Goal: Find specific page/section

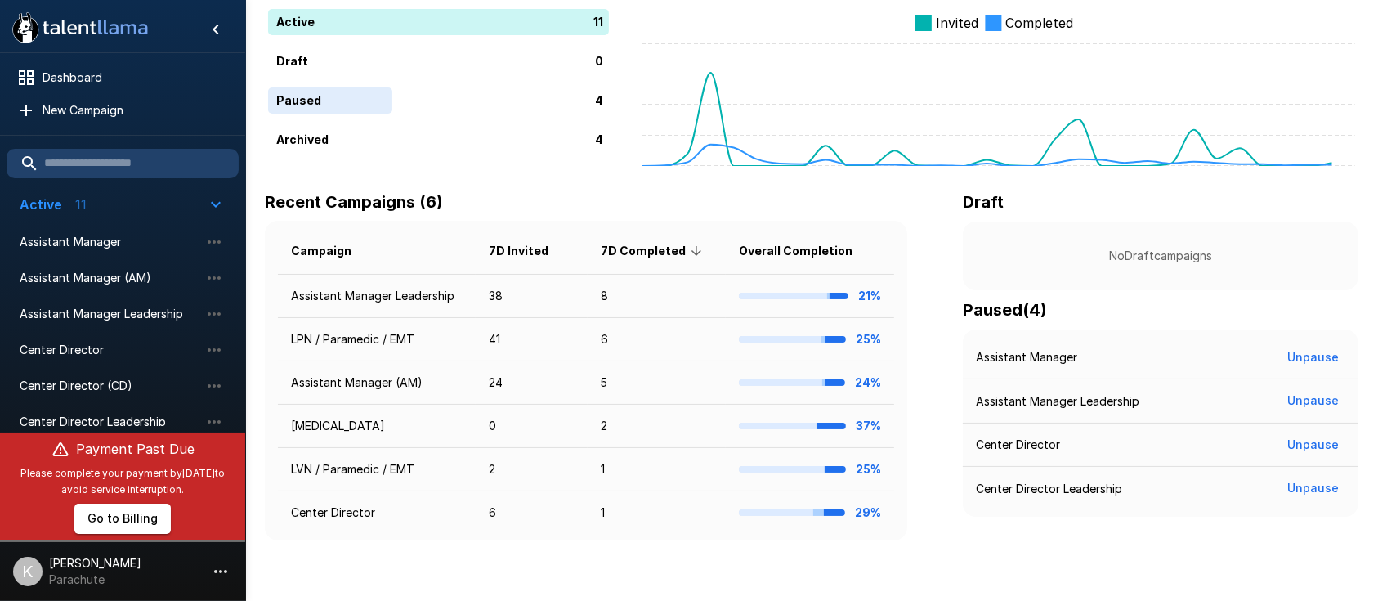
scroll to position [132, 0]
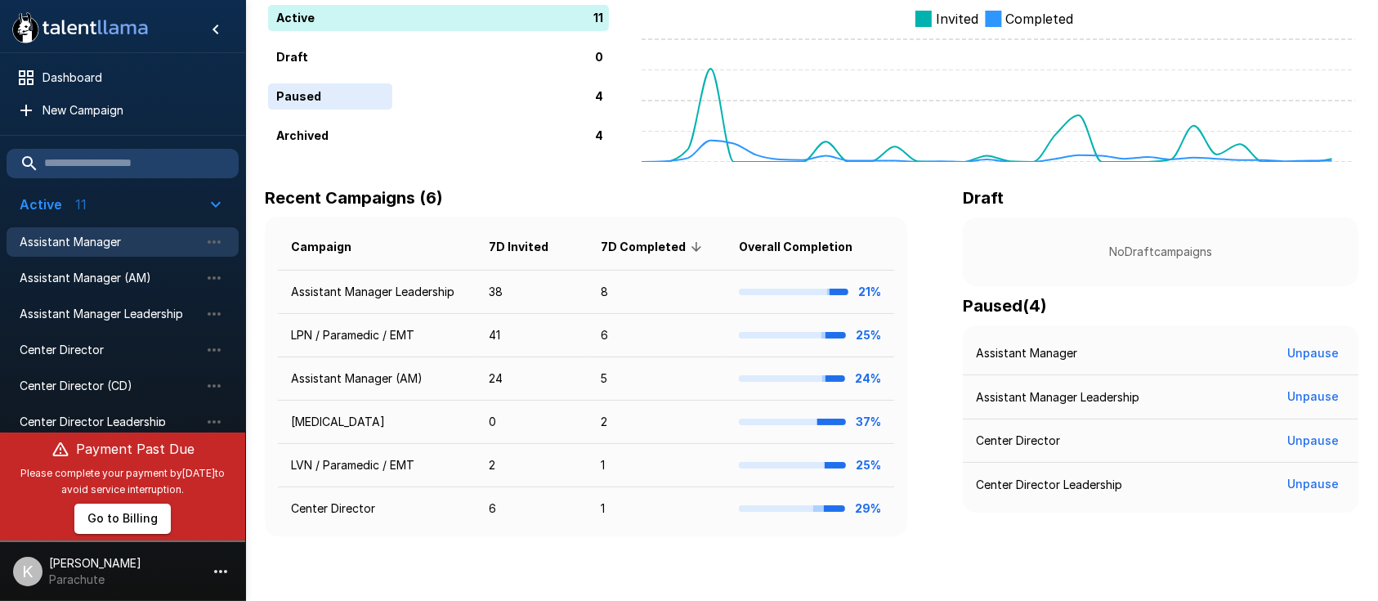
click at [135, 229] on div "Assistant Manager" at bounding box center [123, 241] width 232 height 29
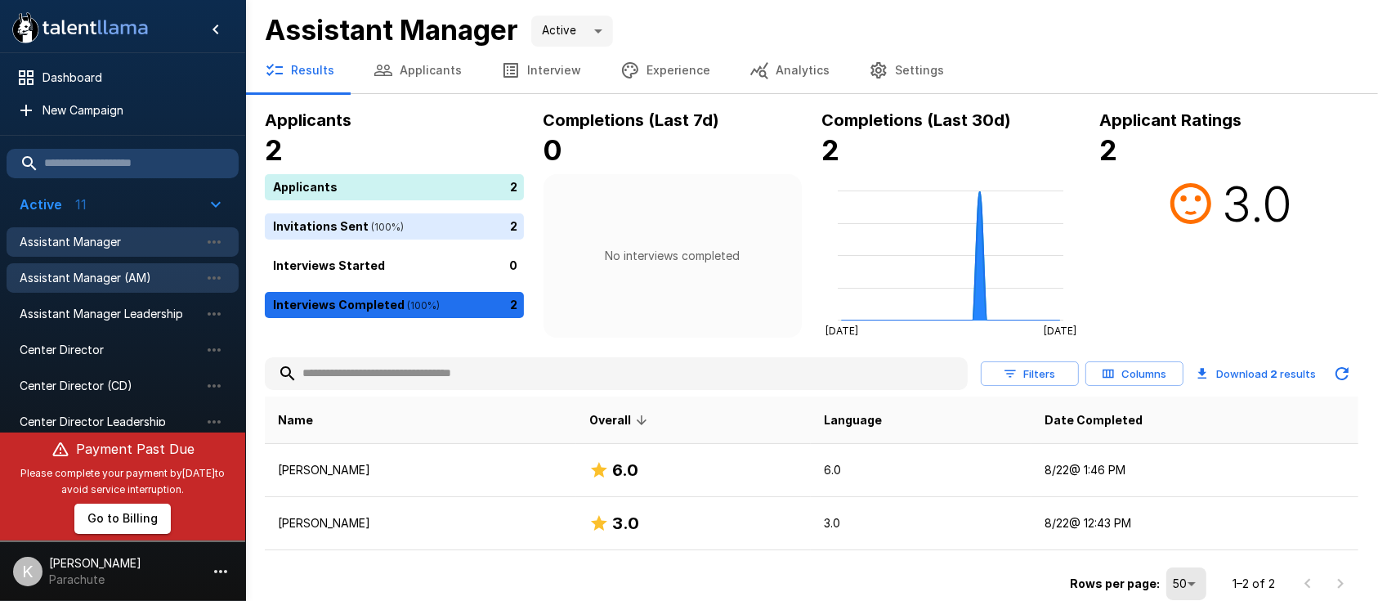
click at [106, 270] on span "Assistant Manager (AM)" at bounding box center [110, 278] width 180 height 16
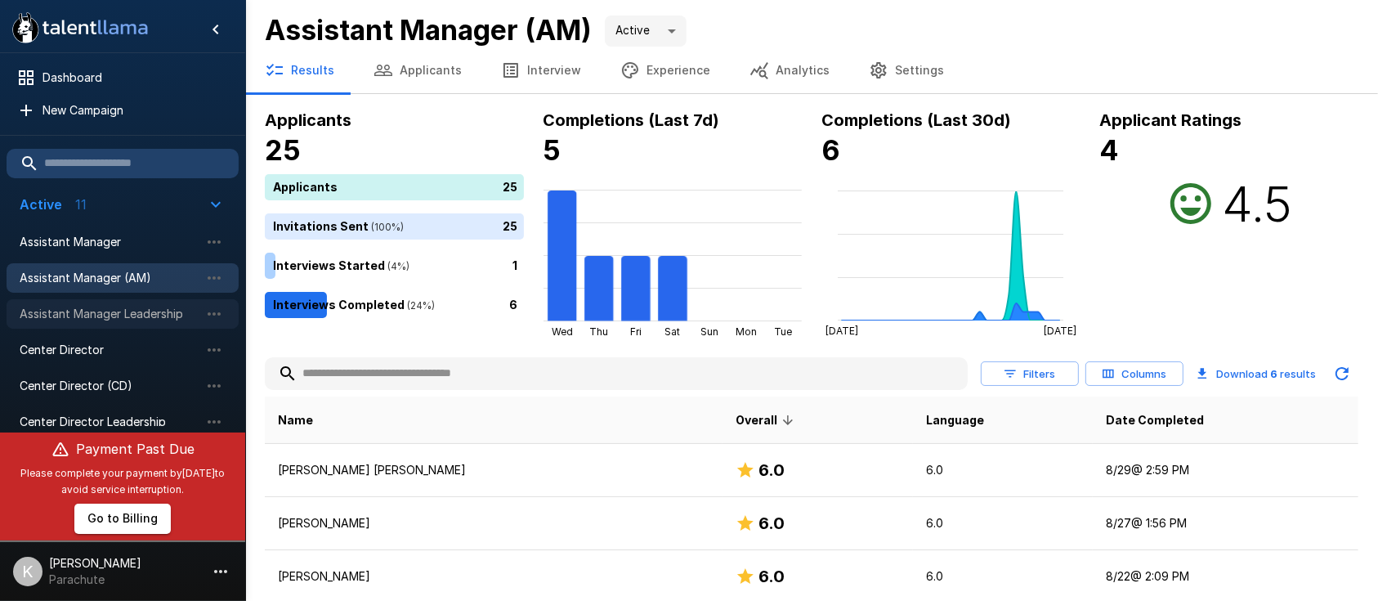
click at [131, 309] on span "Assistant Manager Leadership" at bounding box center [110, 314] width 180 height 16
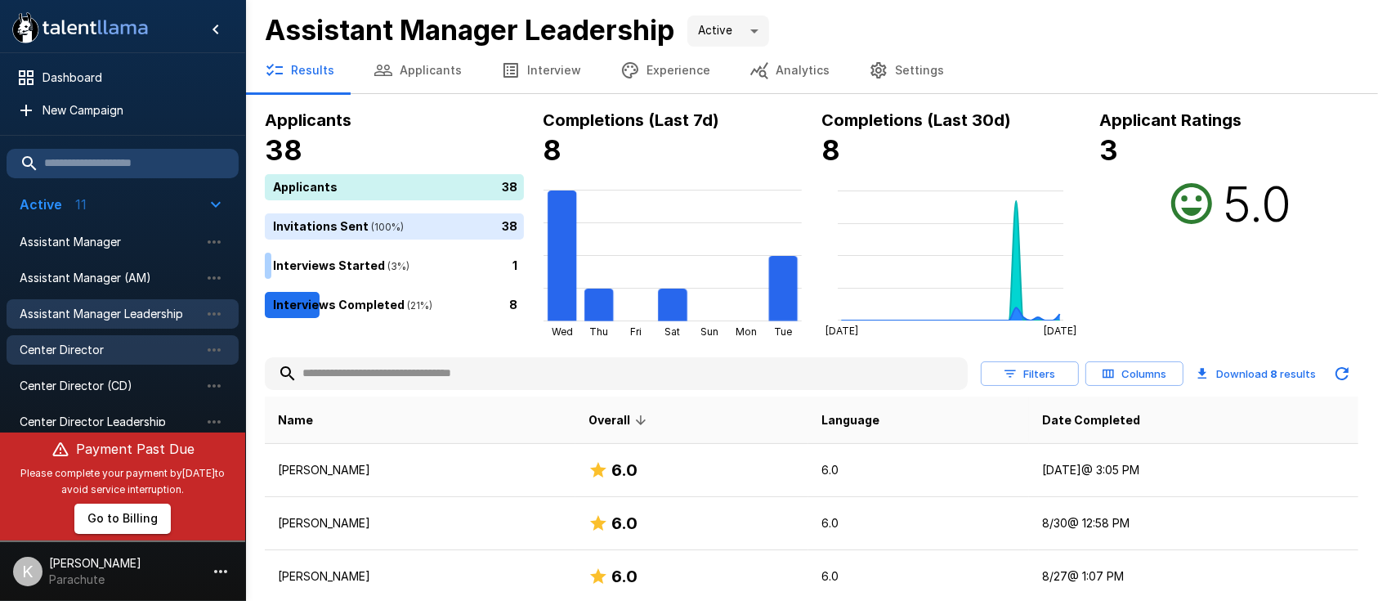
click at [74, 335] on div "Center Director" at bounding box center [123, 349] width 232 height 29
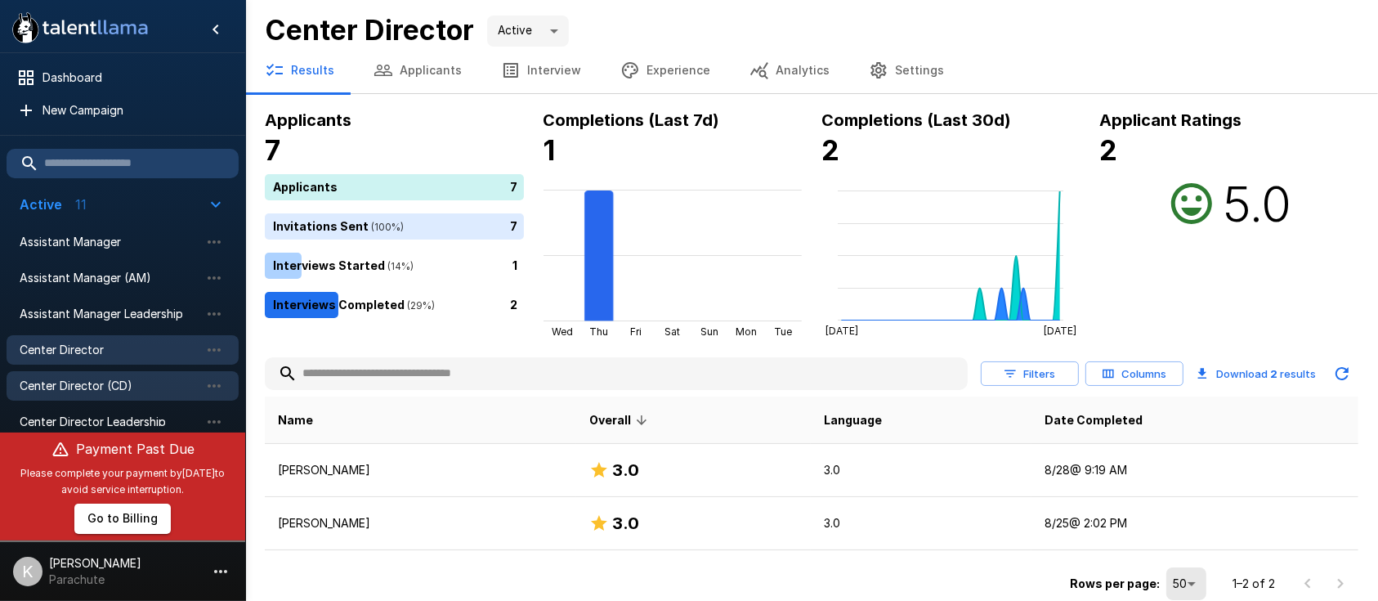
click at [92, 394] on div "Center Director (CD)" at bounding box center [123, 385] width 232 height 29
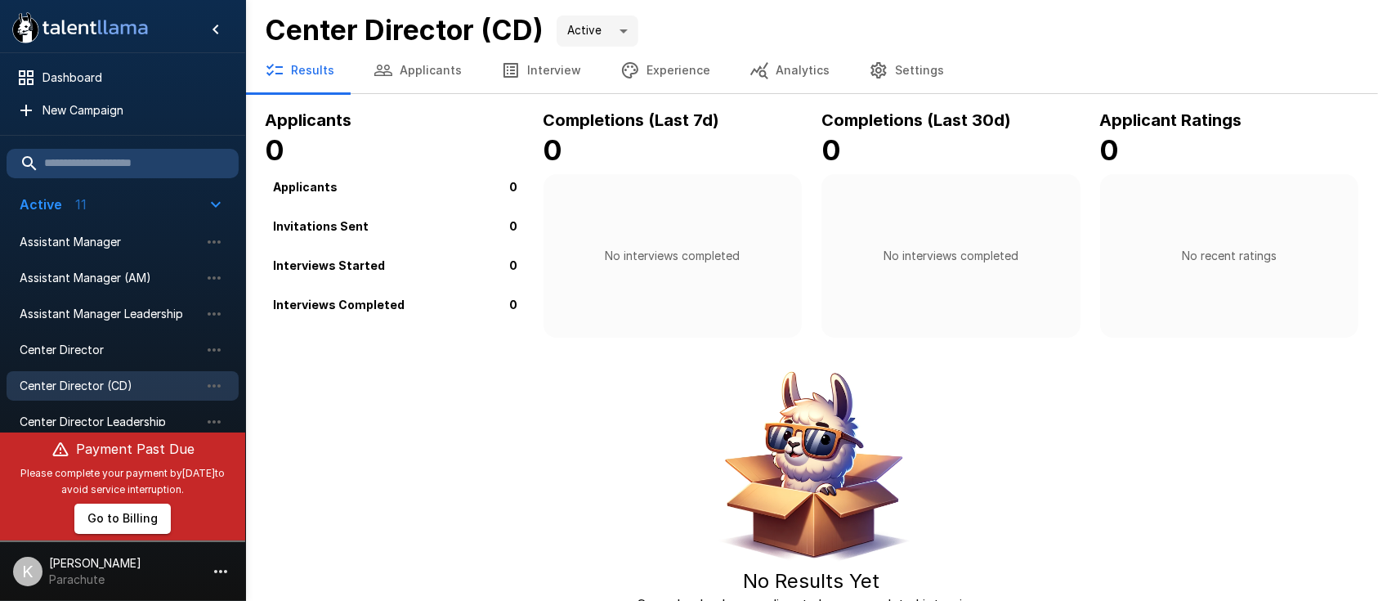
scroll to position [2, 0]
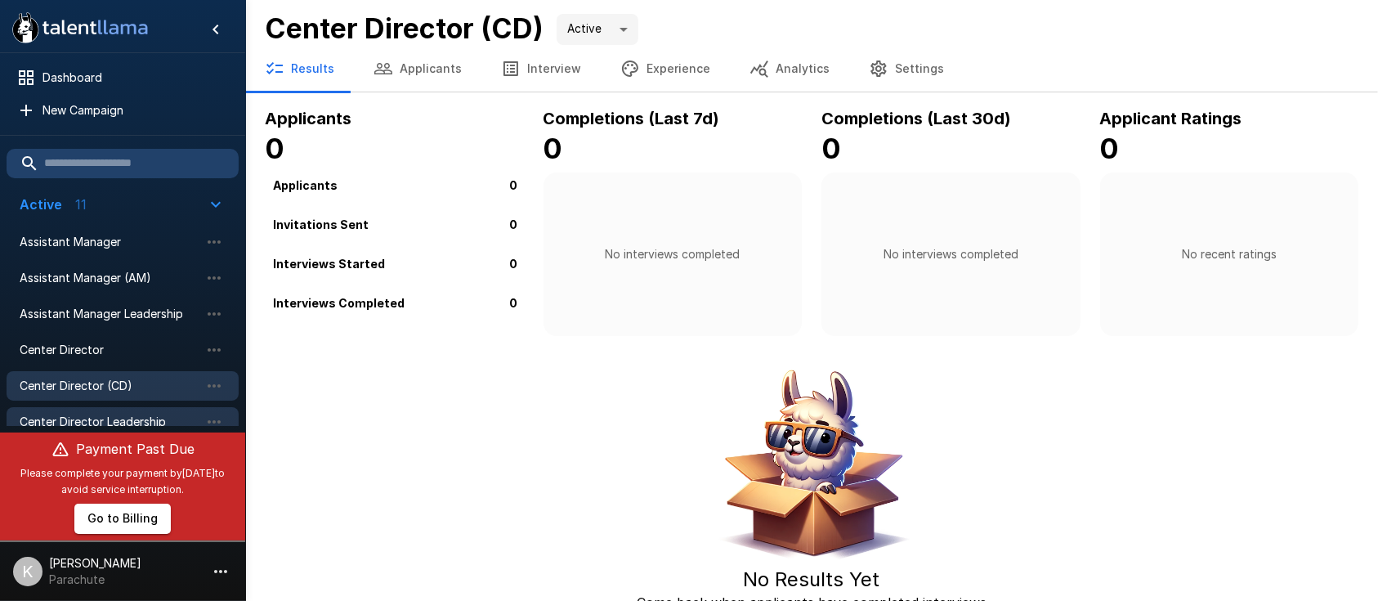
click at [86, 418] on span "Center Director Leadership" at bounding box center [110, 421] width 180 height 16
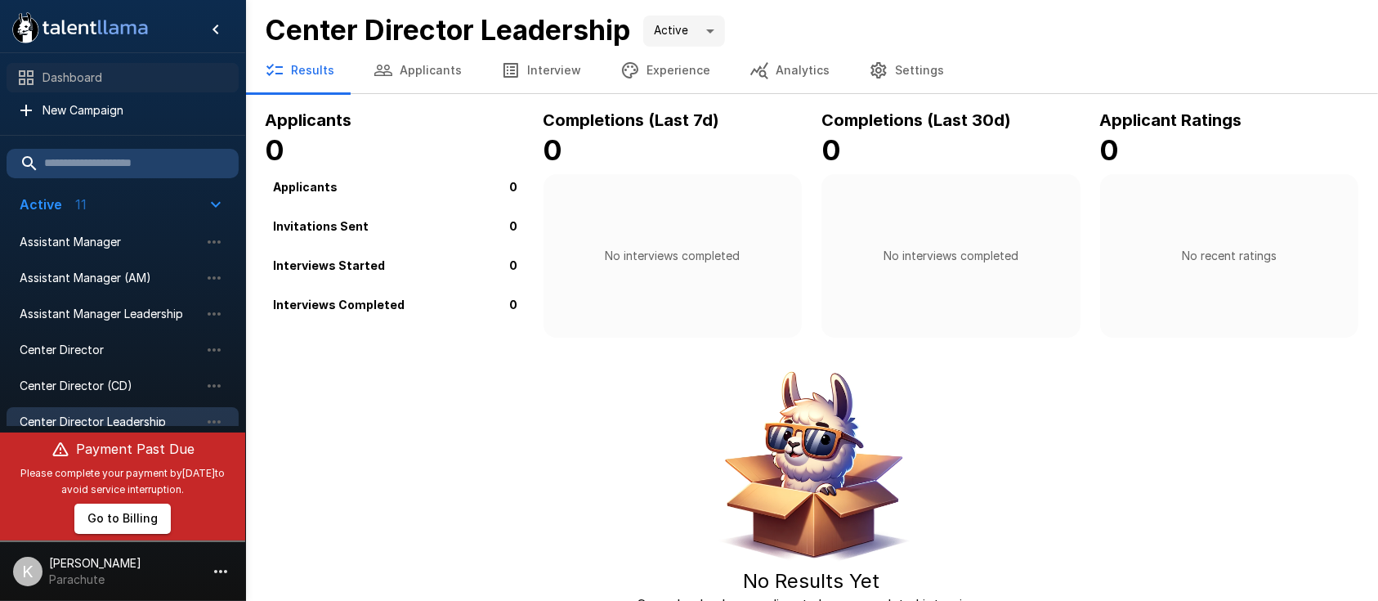
click at [57, 75] on span "Dashboard" at bounding box center [133, 77] width 183 height 16
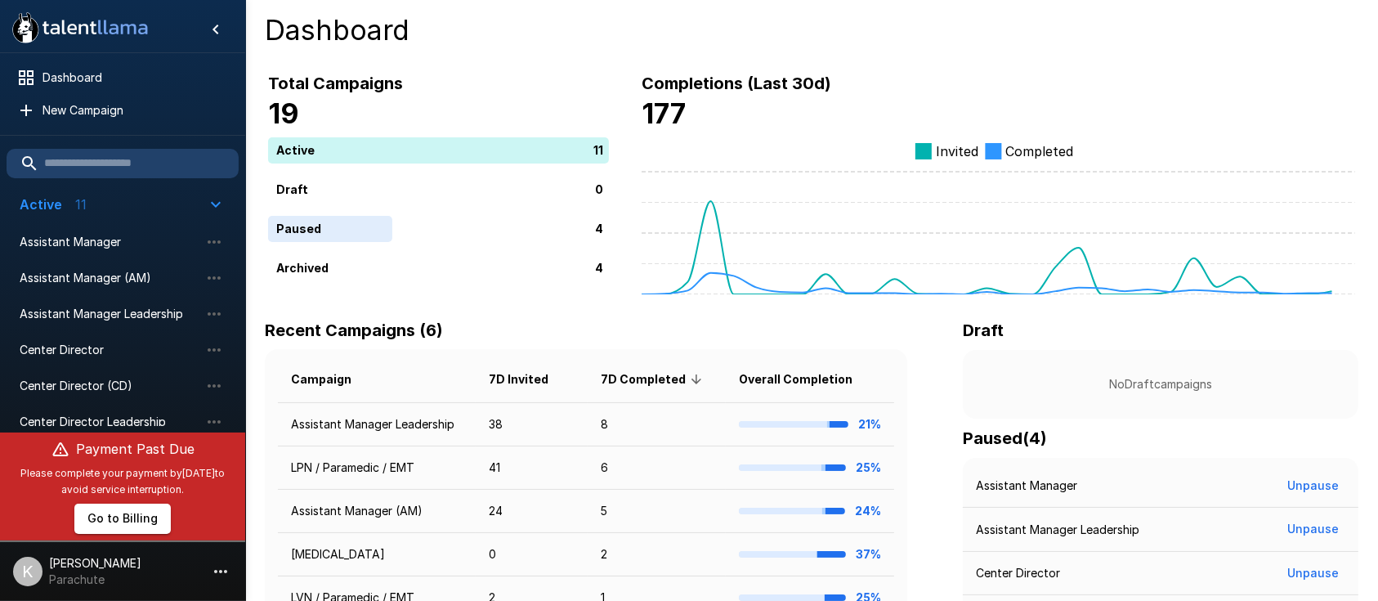
scroll to position [132, 0]
